Goal: Task Accomplishment & Management: Use online tool/utility

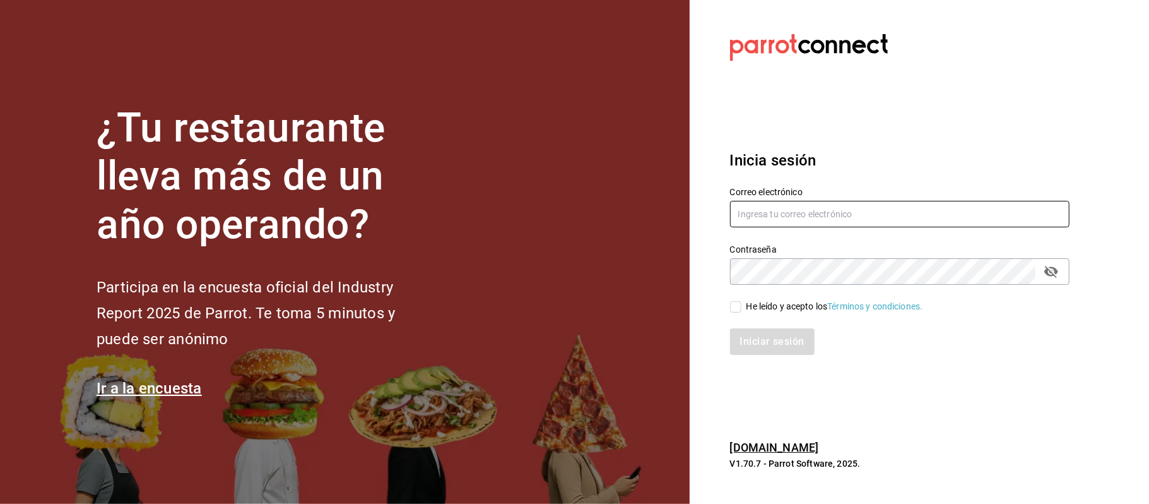
drag, startPoint x: 0, startPoint y: 0, endPoint x: 900, endPoint y: 218, distance: 925.9
click at [900, 218] on input "text" at bounding box center [900, 214] width 340 height 27
type input "comamosempanadas@hotmail.com"
click at [735, 316] on div "Iniciar sesión" at bounding box center [892, 334] width 355 height 42
click at [738, 304] on input "He leído y acepto los Términos y condiciones." at bounding box center [735, 306] width 11 height 11
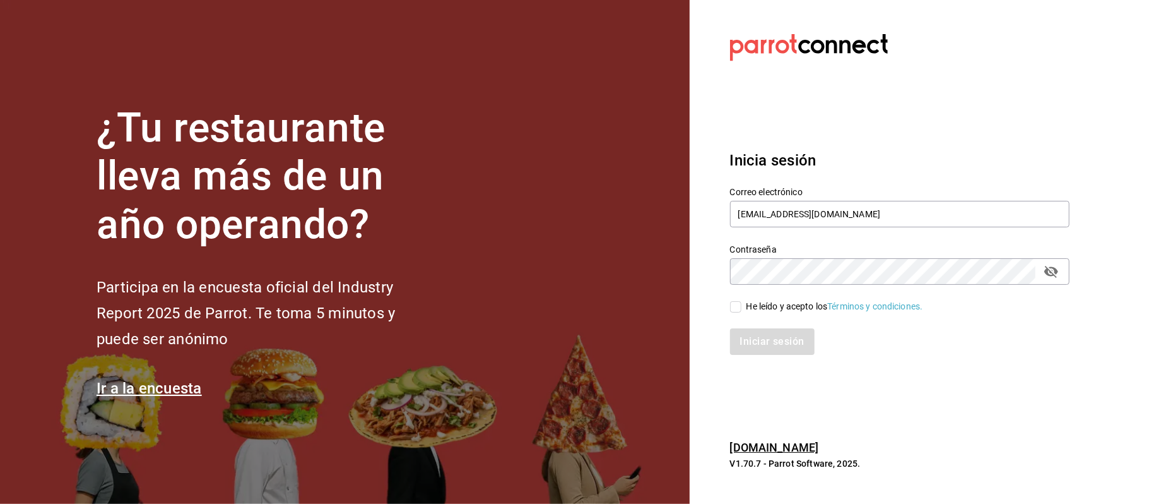
checkbox input "true"
click at [785, 345] on button "Iniciar sesión" at bounding box center [773, 341] width 86 height 27
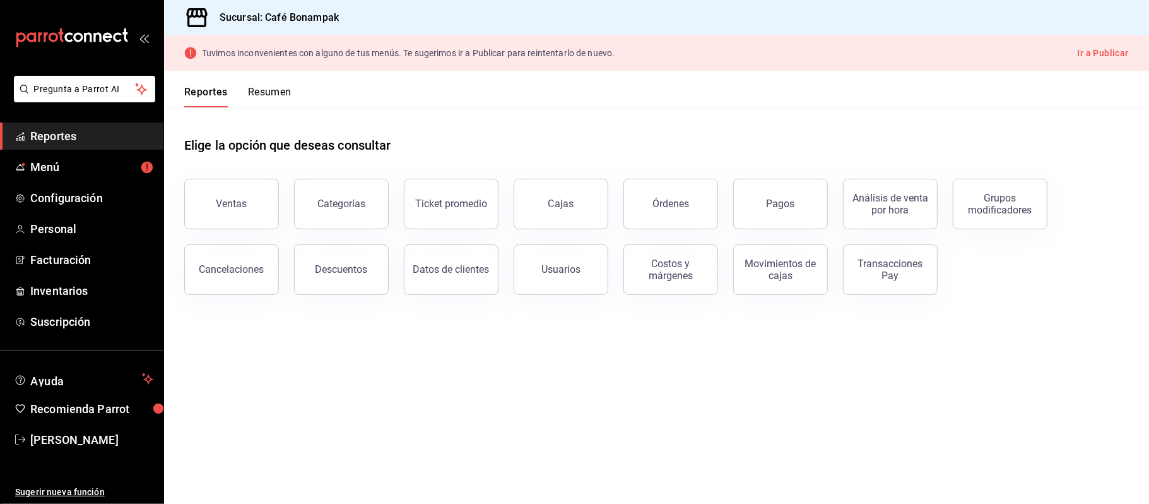
click at [1104, 54] on button "Ir a Publicar" at bounding box center [1103, 53] width 51 height 16
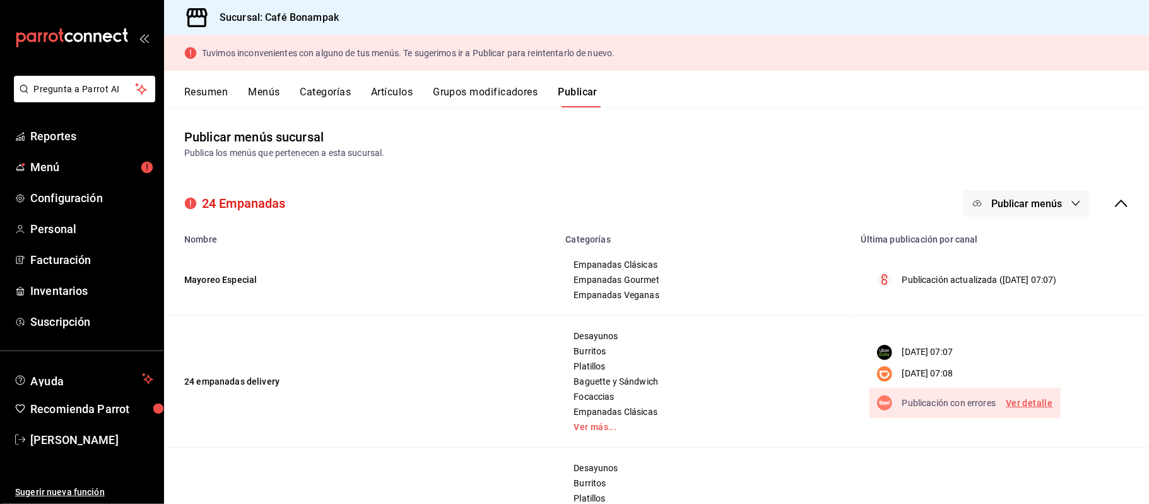
click at [1072, 203] on icon "button" at bounding box center [1076, 203] width 8 height 5
click at [735, 122] on div at bounding box center [574, 252] width 1149 height 504
click at [51, 162] on span "Menú" at bounding box center [91, 166] width 123 height 17
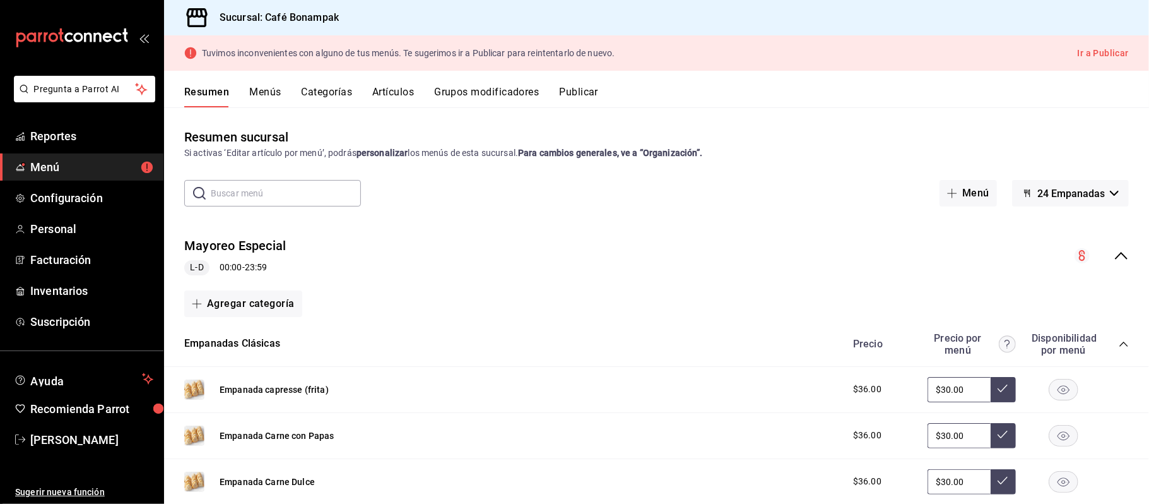
click at [382, 91] on button "Artículos" at bounding box center [393, 96] width 42 height 21
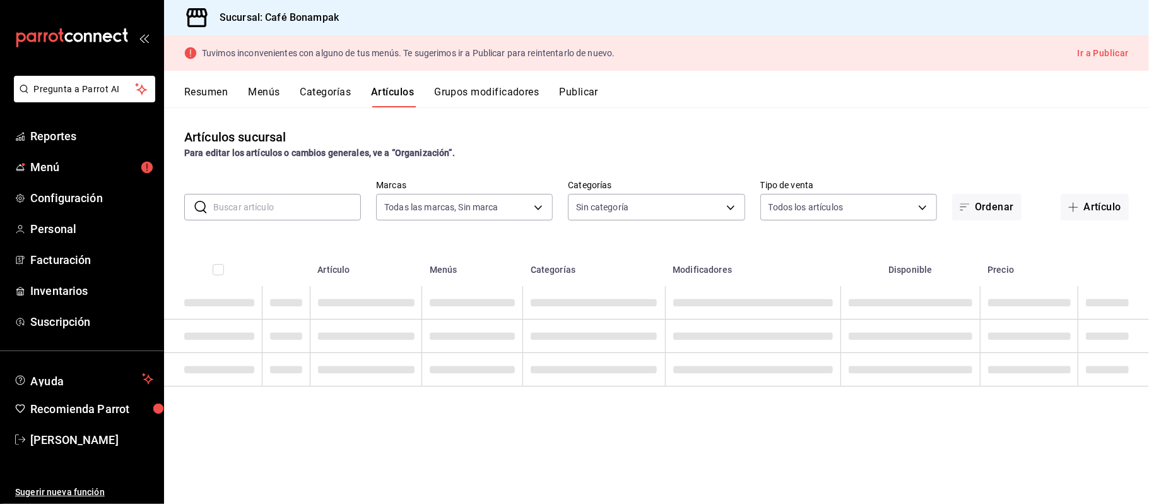
type input "ffcc2dfa-e05a-4f13-90f5-f54fa47b333b,ca85930d-a168-4321-82ea-b4080deba318,36fcc…"
click at [298, 205] on input "text" at bounding box center [287, 206] width 148 height 25
type input "4f67d0fe-bc51-46e0-9e87-dfa897850013,590a87b3-b5f7-4737-a37d-29a4f094b5a0,689a6…"
type input "[PERSON_NAME] desayuno"
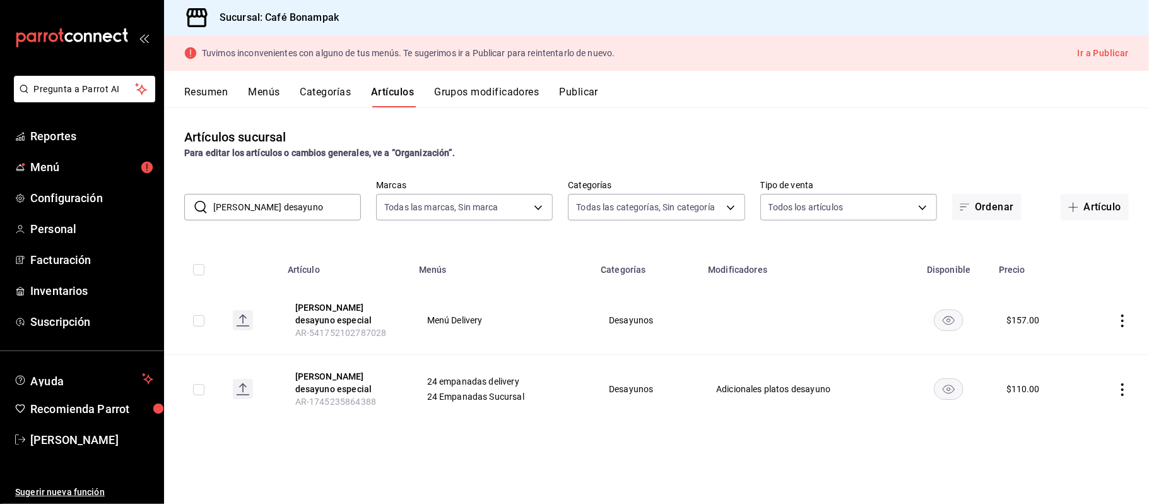
click at [753, 98] on div "Resumen Menús Categorías Artículos Grupos modificadores Publicar" at bounding box center [666, 96] width 965 height 21
